Goal: Find specific page/section: Find specific page/section

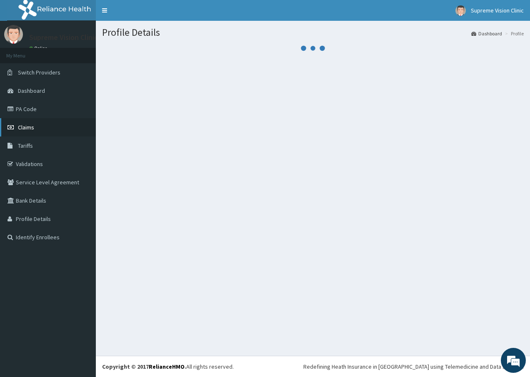
click at [30, 127] on span "Claims" at bounding box center [26, 127] width 16 height 7
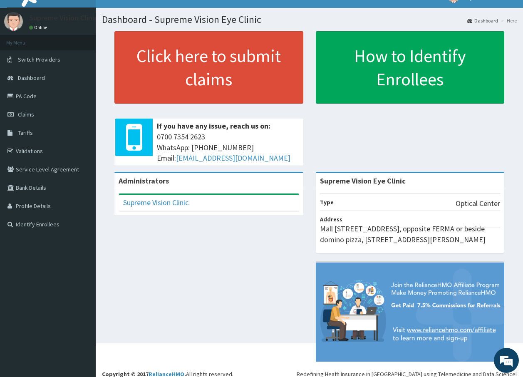
scroll to position [20, 0]
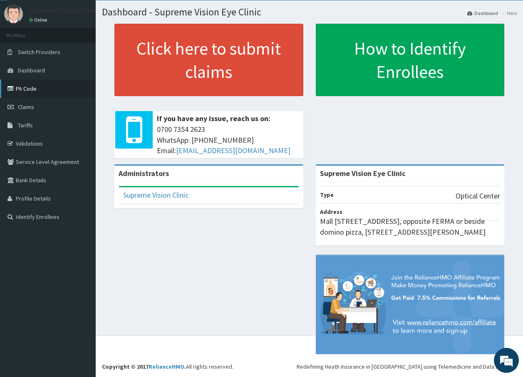
click at [30, 87] on link "PA Code" at bounding box center [48, 89] width 96 height 18
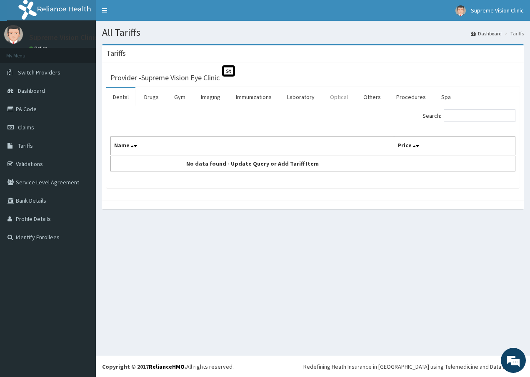
click at [335, 98] on link "Optical" at bounding box center [338, 96] width 31 height 17
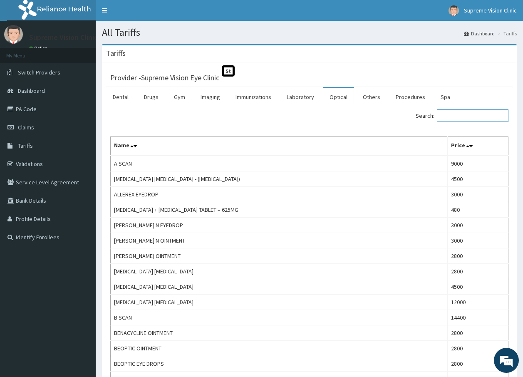
click at [483, 119] on input "Search:" at bounding box center [473, 115] width 72 height 12
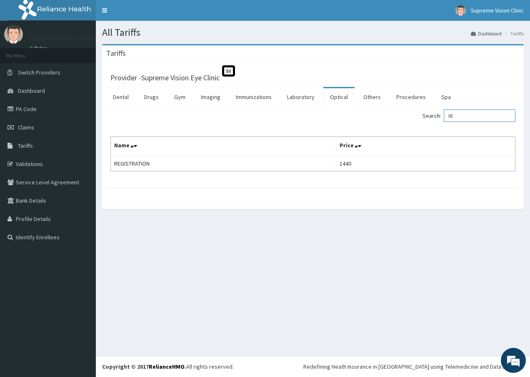
type input "R"
type input "T"
type input "S"
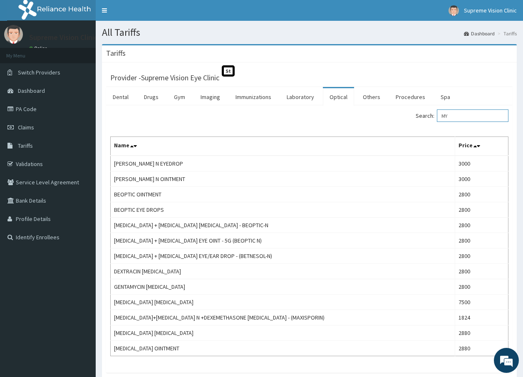
type input "M"
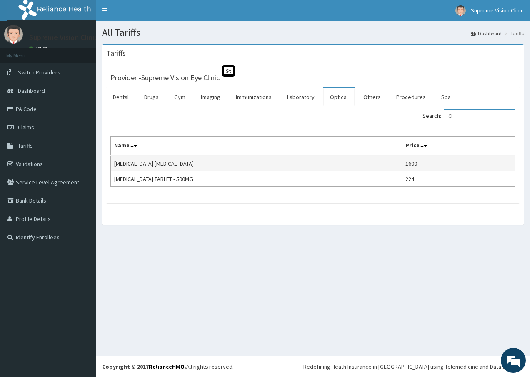
type input "C"
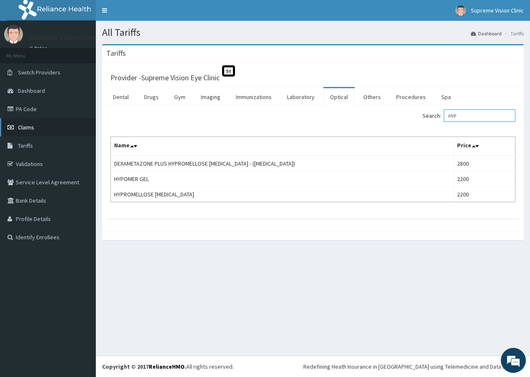
type input "HYP"
click at [25, 125] on span "Claims" at bounding box center [26, 127] width 16 height 7
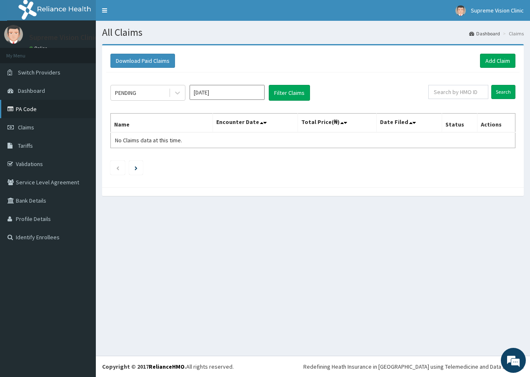
click at [18, 107] on link "PA Code" at bounding box center [48, 109] width 96 height 18
